Goal: Task Accomplishment & Management: Manage account settings

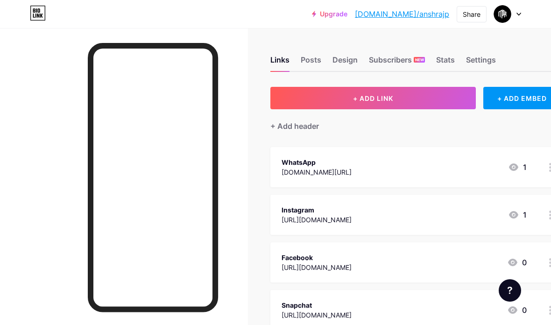
scroll to position [0, 0]
click at [341, 61] on div "Design" at bounding box center [344, 62] width 25 height 17
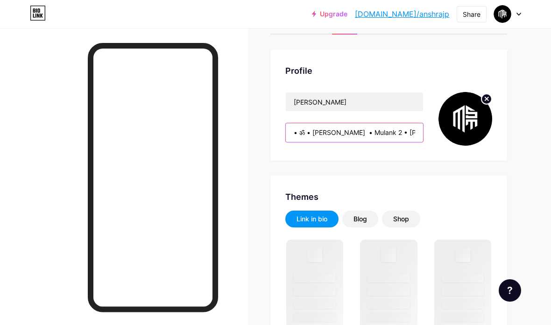
click at [356, 136] on input "• ॐ • [PERSON_NAME] • Mulank 2 • [PERSON_NAME] • Har Har [PERSON_NAME][GEOGRAPH…" at bounding box center [354, 132] width 137 height 19
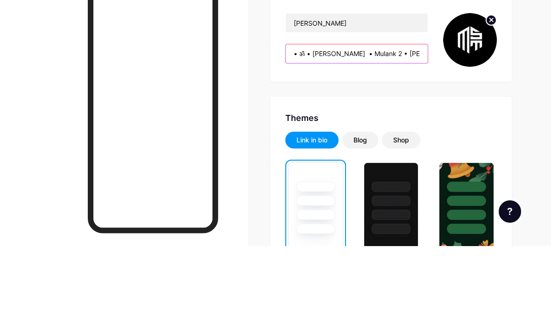
click at [379, 123] on input "• ॐ • [PERSON_NAME] • Mulank 2 • [PERSON_NAME] • Har Har [PERSON_NAME][GEOGRAPH…" at bounding box center [357, 132] width 142 height 19
click at [382, 123] on input "• ॐ • [PERSON_NAME] • Mulank 2 • [PERSON_NAME] • Har Har [PERSON_NAME][GEOGRAPH…" at bounding box center [357, 132] width 142 height 19
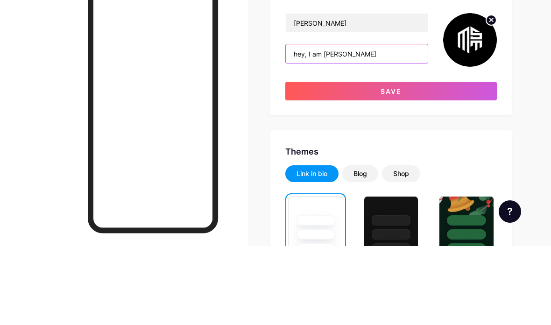
type input "hey, I am [PERSON_NAME]"
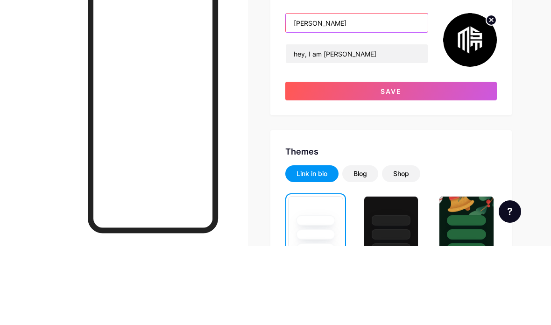
click at [351, 92] on input "[PERSON_NAME]" at bounding box center [357, 101] width 142 height 19
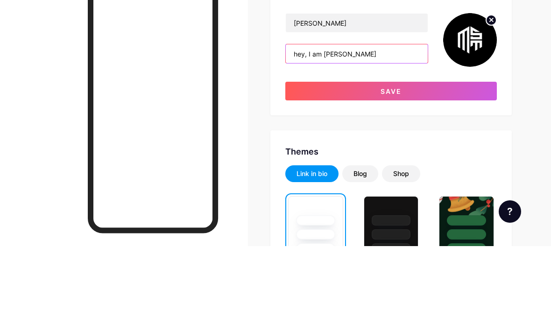
click at [378, 123] on input "hey, I am [PERSON_NAME]" at bounding box center [357, 132] width 142 height 19
click at [240, 38] on div at bounding box center [124, 190] width 248 height 325
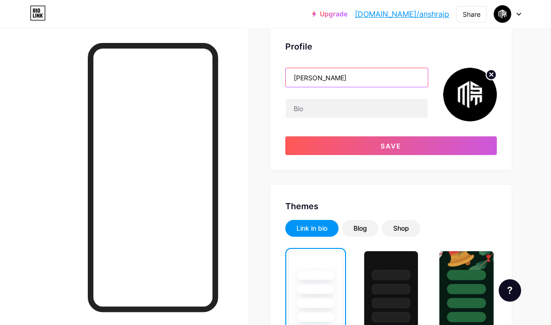
click at [367, 75] on input "[PERSON_NAME]" at bounding box center [357, 77] width 142 height 19
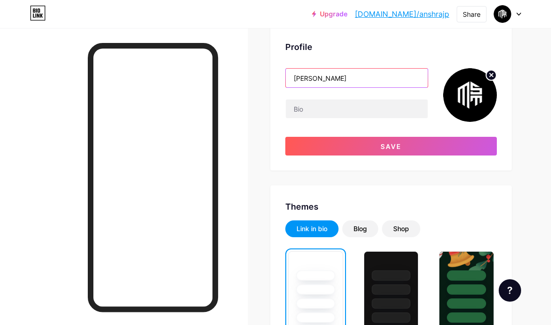
paste input "📍- Housing Board Colony LIG-[STREET_ADDRESS]"
type input "📍-"
click at [333, 76] on input "Hey, I am boxing [PERSON_NAME]" at bounding box center [357, 78] width 142 height 19
click at [334, 75] on input "Hey, I am boxing [PERSON_NAME]" at bounding box center [357, 78] width 142 height 19
type input "Hey, I am [PERSON_NAME]"
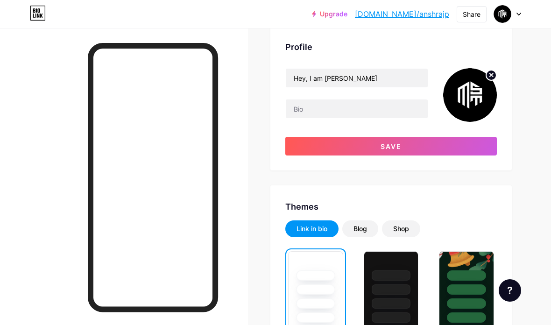
click at [432, 49] on div "Profile" at bounding box center [390, 47] width 211 height 13
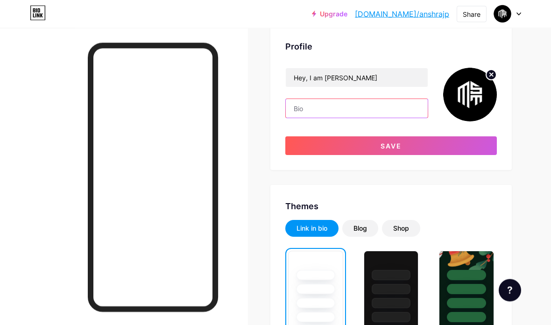
click at [370, 104] on input "text" at bounding box center [357, 108] width 142 height 19
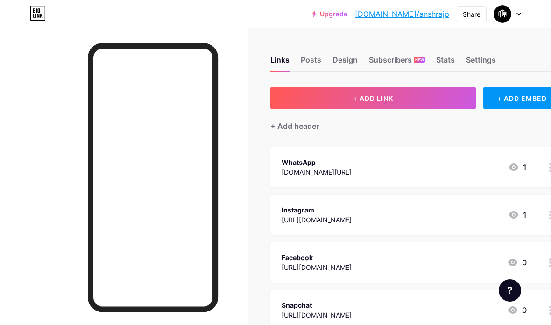
click at [433, 9] on link "[DOMAIN_NAME]/anshrajp" at bounding box center [402, 13] width 94 height 11
click at [306, 63] on div "Posts" at bounding box center [310, 62] width 21 height 17
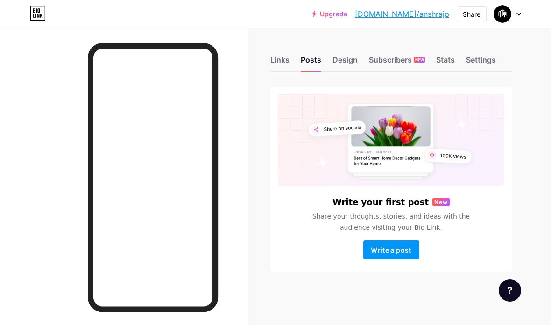
click at [345, 64] on div "Design" at bounding box center [344, 62] width 25 height 17
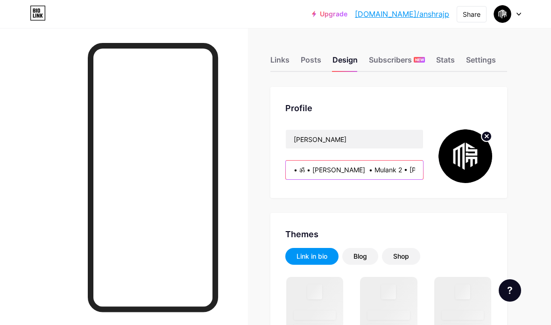
click at [390, 172] on input "• ॐ • [PERSON_NAME] • Mulank 2 • [PERSON_NAME] • Har Har [PERSON_NAME][GEOGRAPH…" at bounding box center [354, 170] width 137 height 19
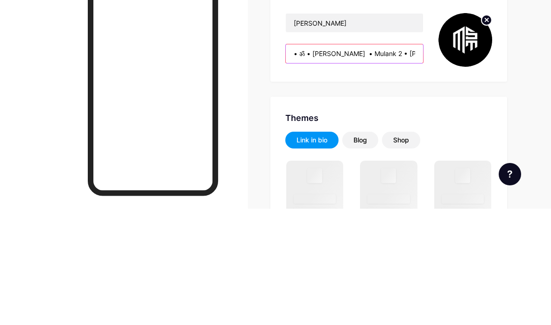
click at [410, 161] on input "• ॐ • [PERSON_NAME] • Mulank 2 • [PERSON_NAME] • Har Har [PERSON_NAME][GEOGRAPH…" at bounding box center [354, 170] width 137 height 19
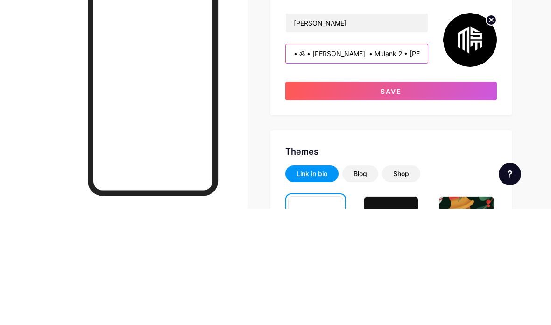
type input "• ॐ • Leo • Mulank 2 • Jay MaaHar Har Mahadev • Jay Rajputana • Kshatriya • XX-…"
click at [405, 161] on input "• ॐ • Leo • Mulank 2 • Jay MaaHar Har Mahadev • Jay Rajputana • Kshatriya • XX-…" at bounding box center [357, 170] width 142 height 19
click at [401, 161] on input "• ॐ • Leo • Mulank 2 • Jay MaaHar Har Mahadev • Jay Rajputana • Kshatriya • XX-…" at bounding box center [357, 170] width 142 height 19
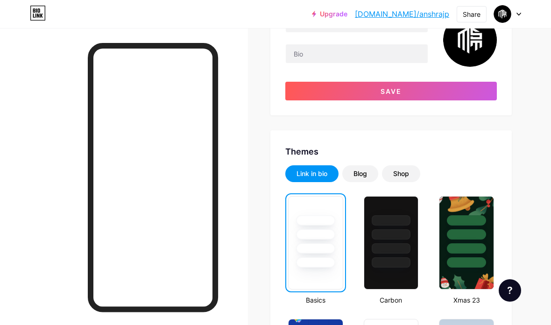
click at [442, 91] on button "Save" at bounding box center [390, 91] width 211 height 19
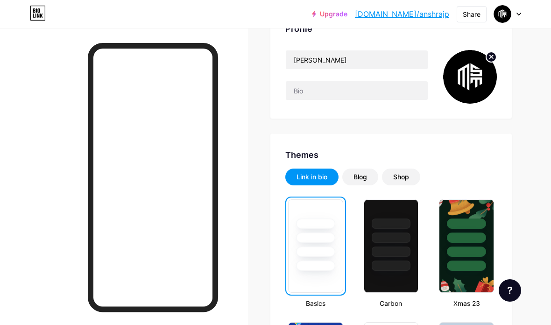
scroll to position [0, 0]
